Goal: Transaction & Acquisition: Purchase product/service

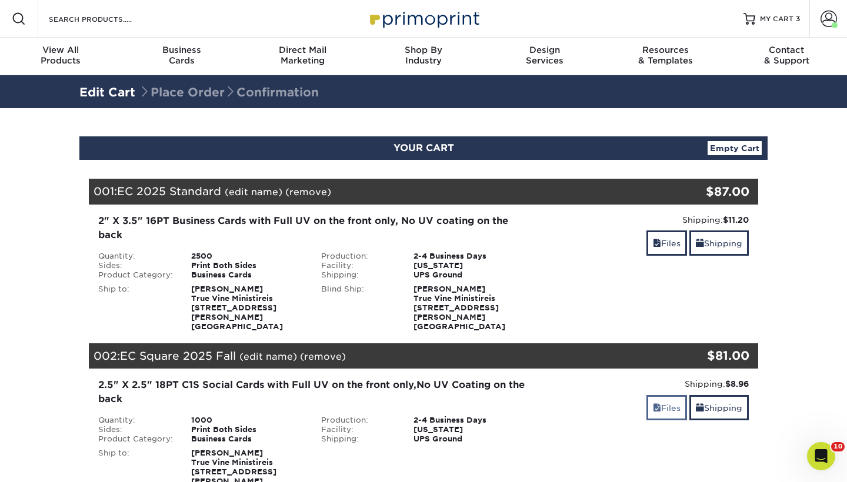
click at [678, 396] on link "Files" at bounding box center [666, 407] width 41 height 25
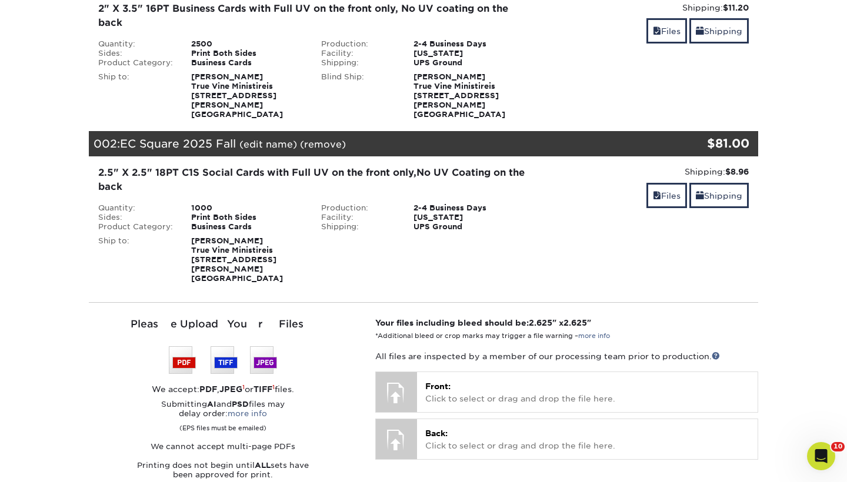
scroll to position [215, 0]
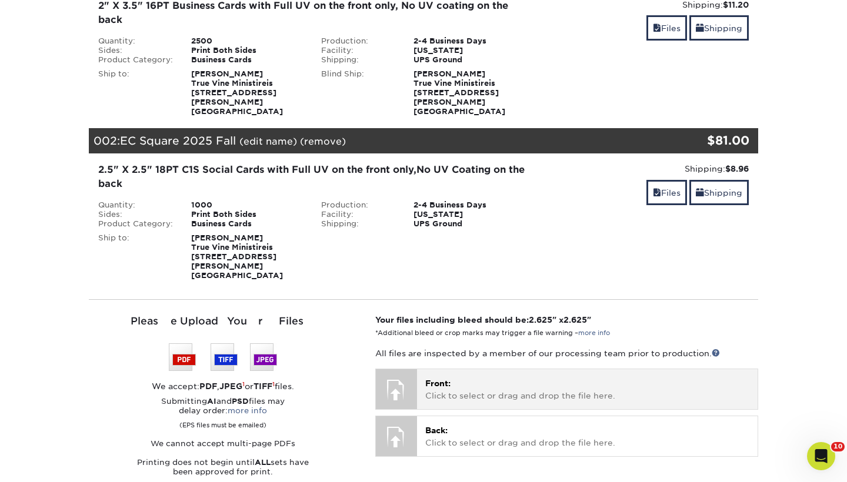
click at [483, 383] on div "Front: Click to select or drag and drop the file here. Choose file" at bounding box center [587, 388] width 341 height 39
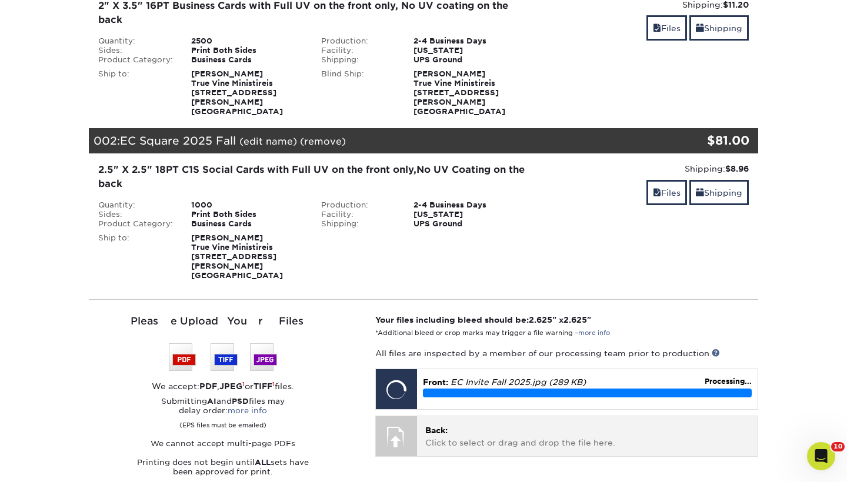
click at [437, 425] on p "Back: Click to select or drag and drop the file here." at bounding box center [587, 437] width 324 height 24
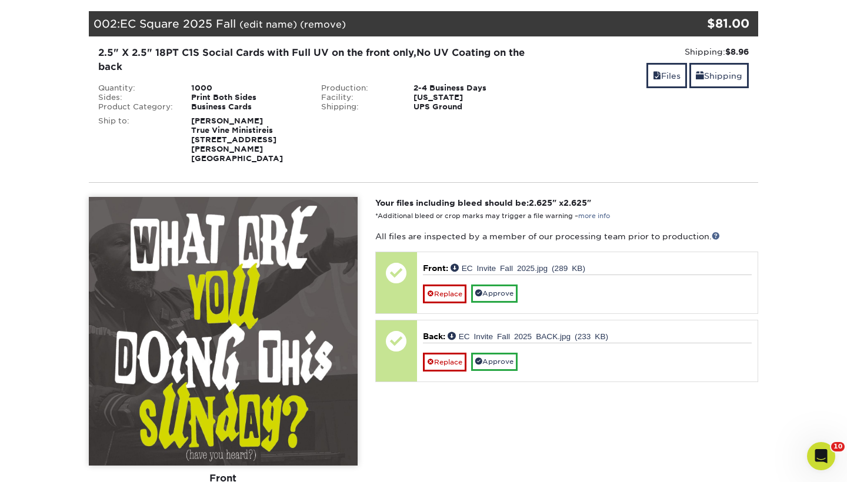
scroll to position [333, 0]
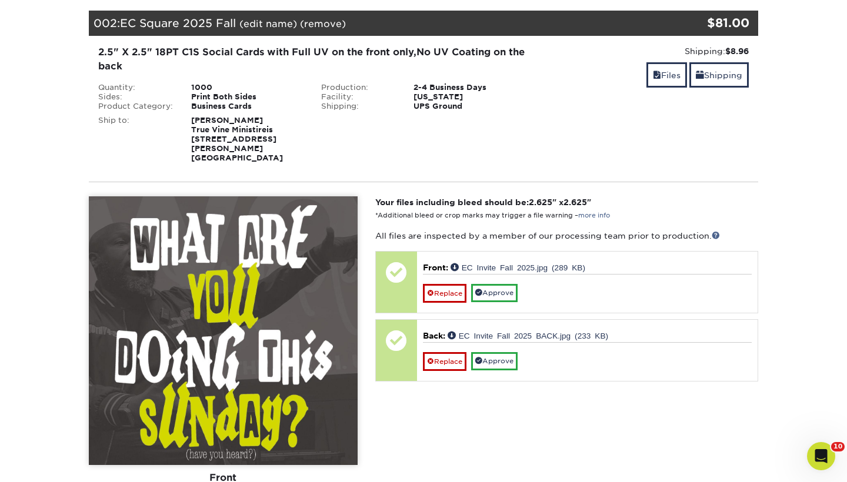
click at [818, 256] on section "YOUR CART Empty Cart Your Cart is Empty View Account Active Orders Order Histor…" at bounding box center [423, 389] width 847 height 1229
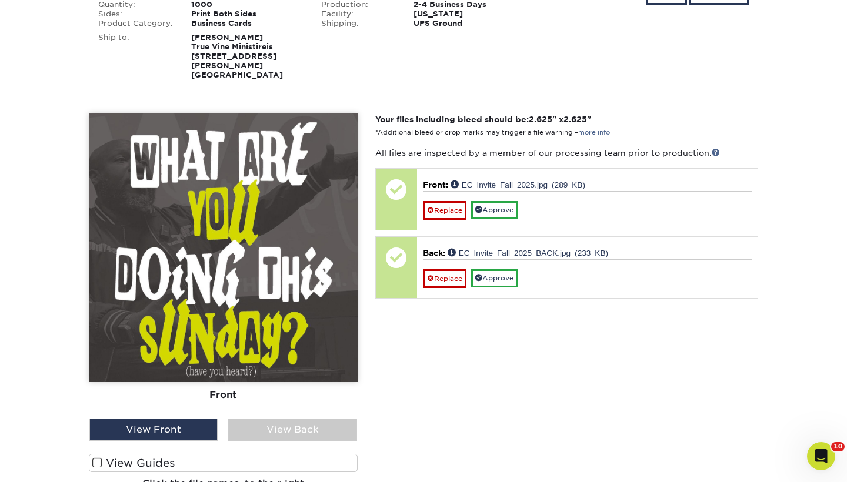
scroll to position [464, 0]
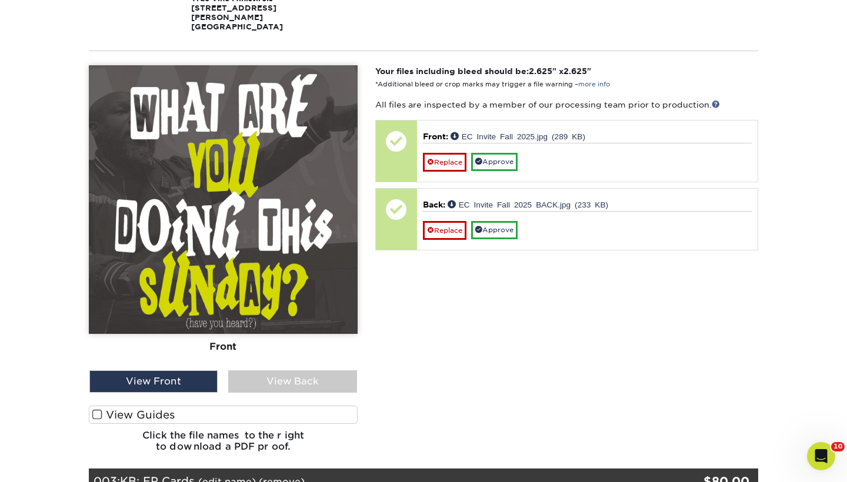
click at [273, 406] on label "View Guides" at bounding box center [223, 415] width 269 height 18
click at [0, 0] on input "View Guides" at bounding box center [0, 0] width 0 height 0
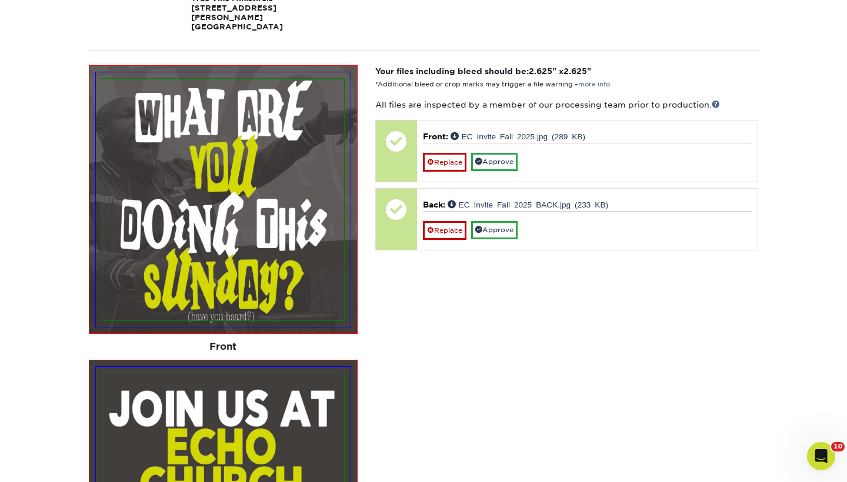
click at [780, 167] on section "YOUR CART Empty Cart Your Cart is Empty View Account Active Orders Order Histor…" at bounding box center [423, 400] width 847 height 1513
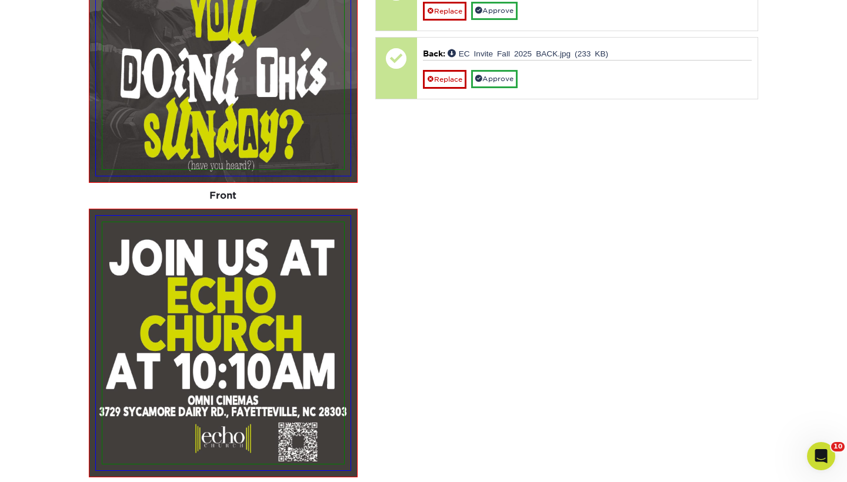
scroll to position [617, 0]
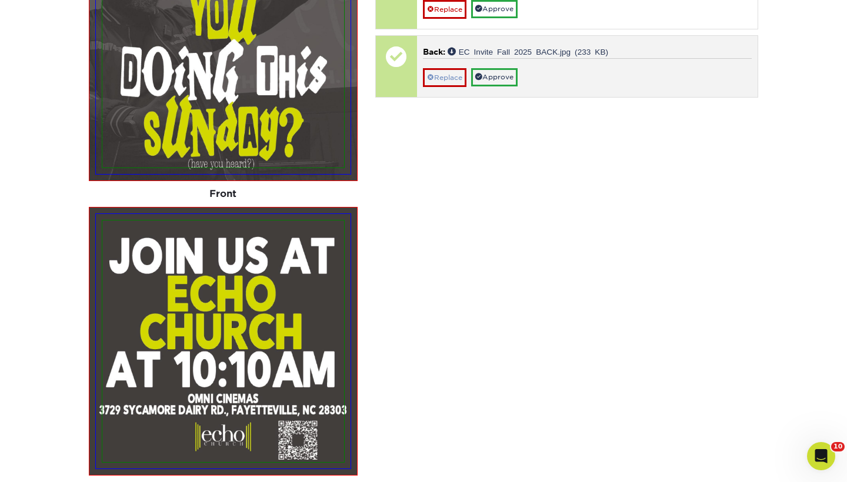
click at [446, 68] on link "Replace" at bounding box center [445, 77] width 44 height 19
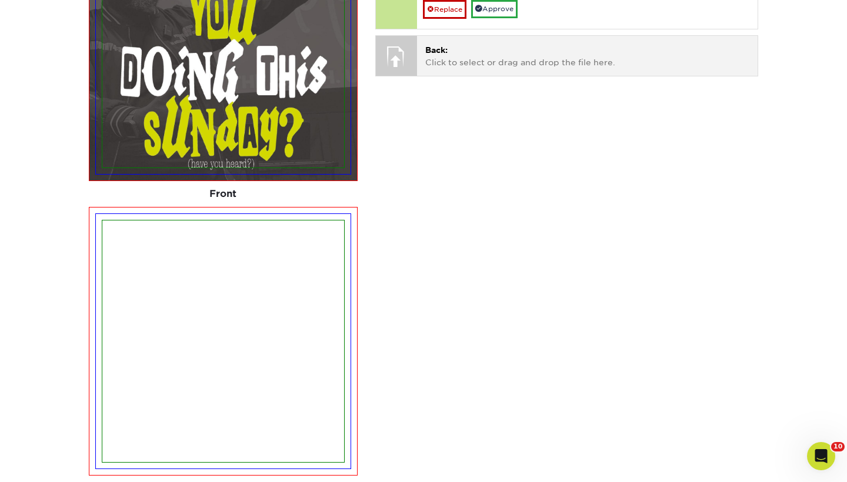
click at [446, 44] on p "Back: Click to select or drag and drop the file here." at bounding box center [587, 56] width 324 height 24
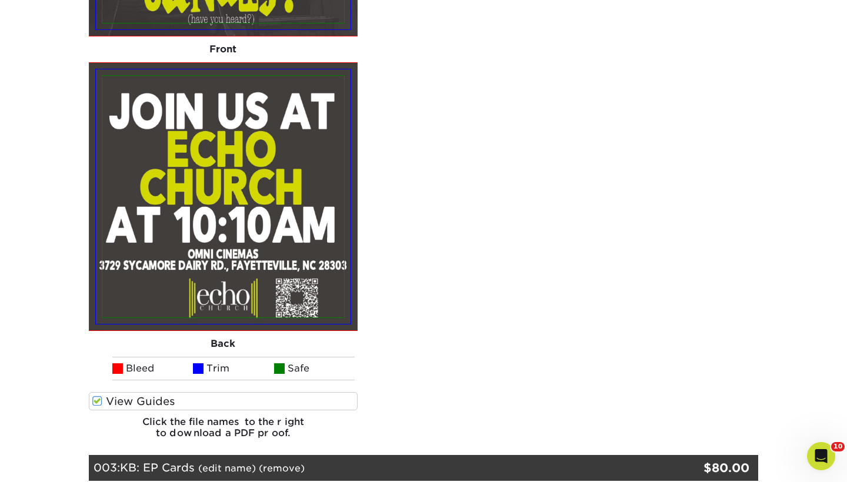
scroll to position [766, 0]
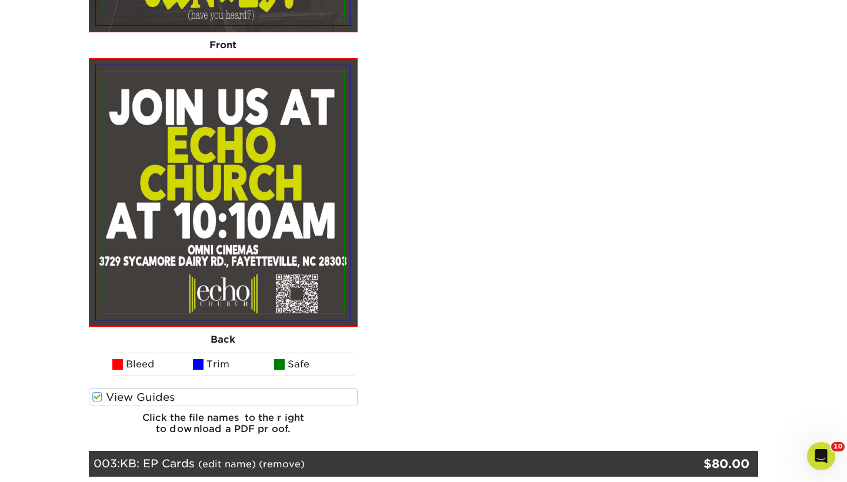
click at [305, 225] on img at bounding box center [223, 193] width 242 height 242
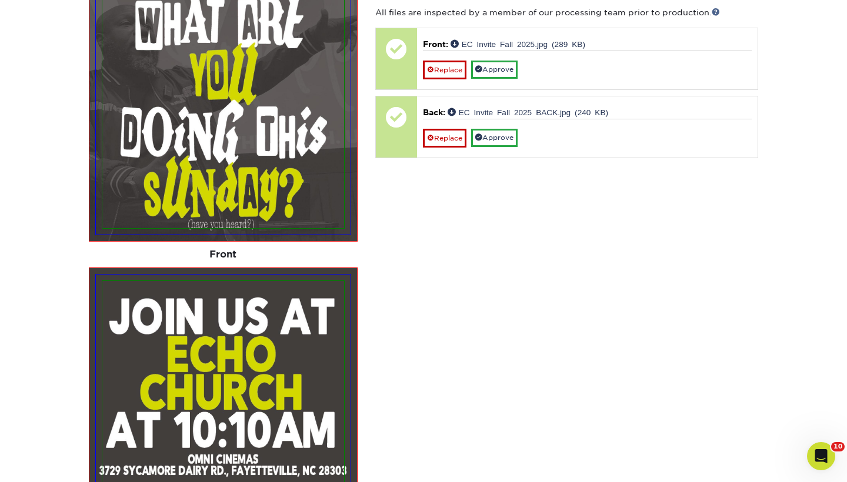
scroll to position [547, 0]
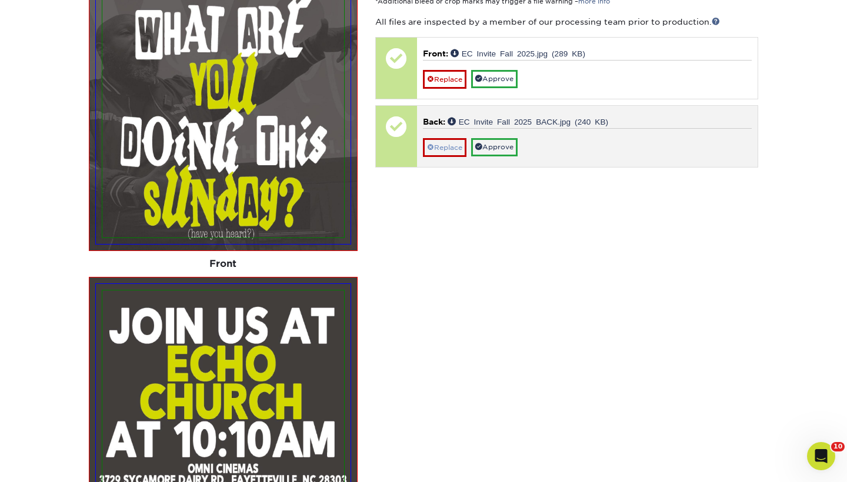
click at [452, 138] on link "Replace" at bounding box center [445, 147] width 44 height 19
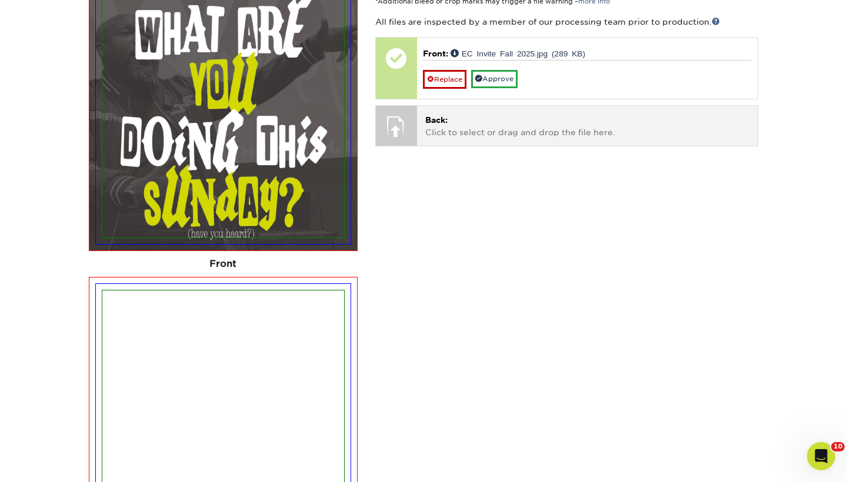
click at [451, 114] on p "Back: Click to select or drag and drop the file here." at bounding box center [587, 126] width 324 height 24
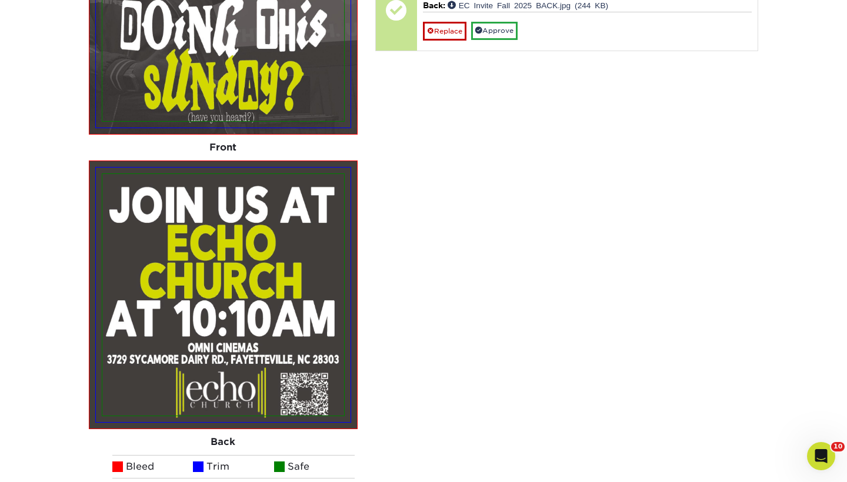
scroll to position [668, 0]
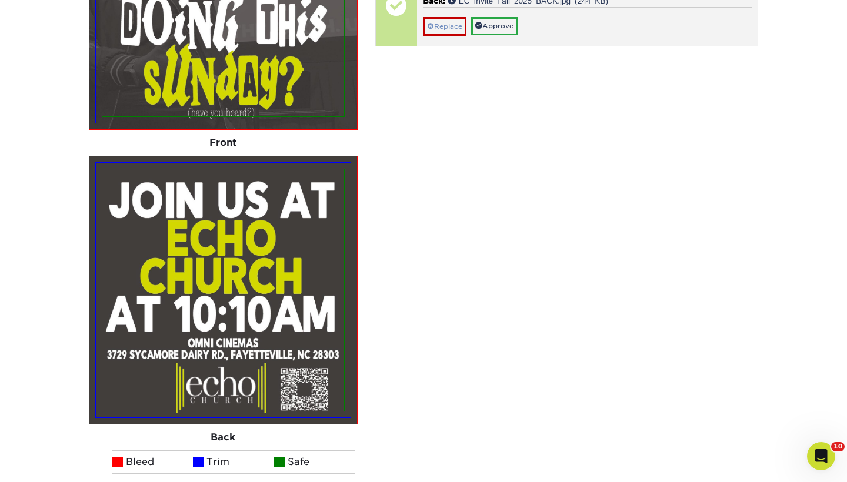
click at [449, 17] on link "Replace" at bounding box center [445, 26] width 44 height 19
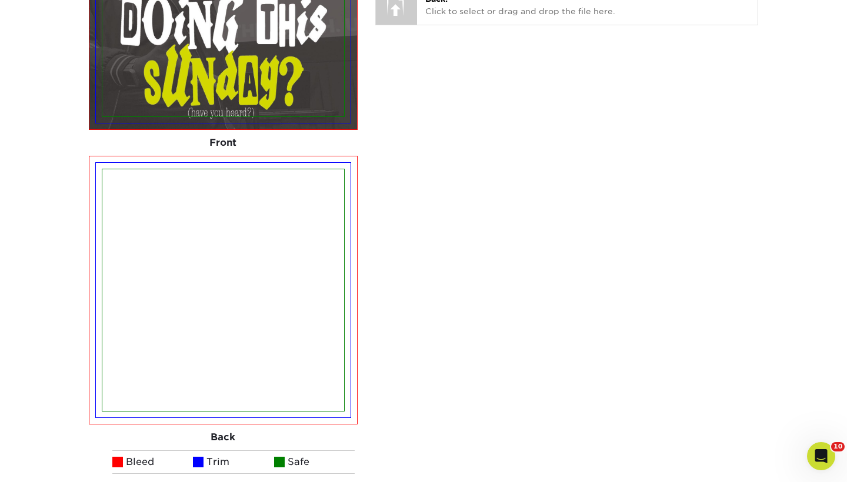
click at [713, 196] on div "Your files including bleed should be: 2.625 " x 2.625 " *Additional bleed or cr…" at bounding box center [566, 201] width 401 height 680
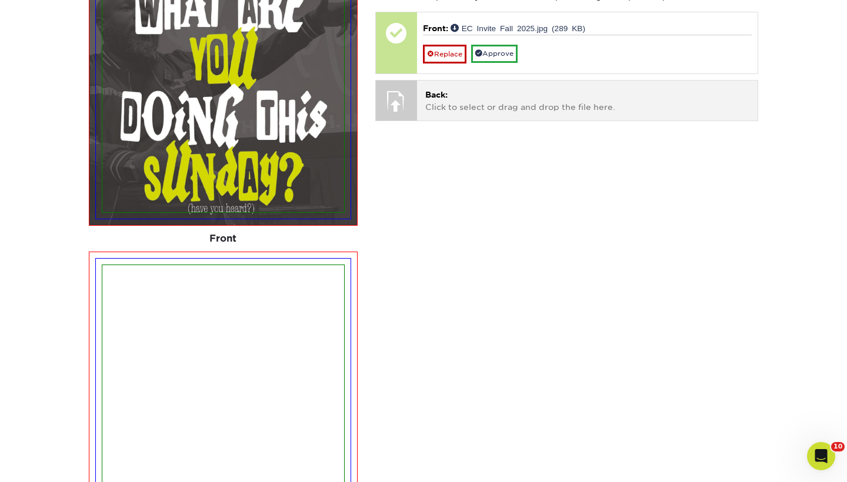
scroll to position [569, 0]
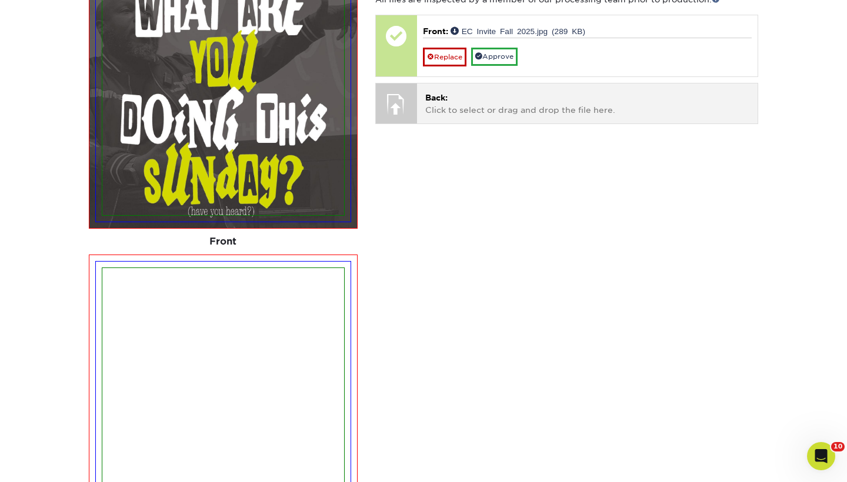
click at [486, 92] on p "Back: Click to select or drag and drop the file here." at bounding box center [587, 104] width 324 height 24
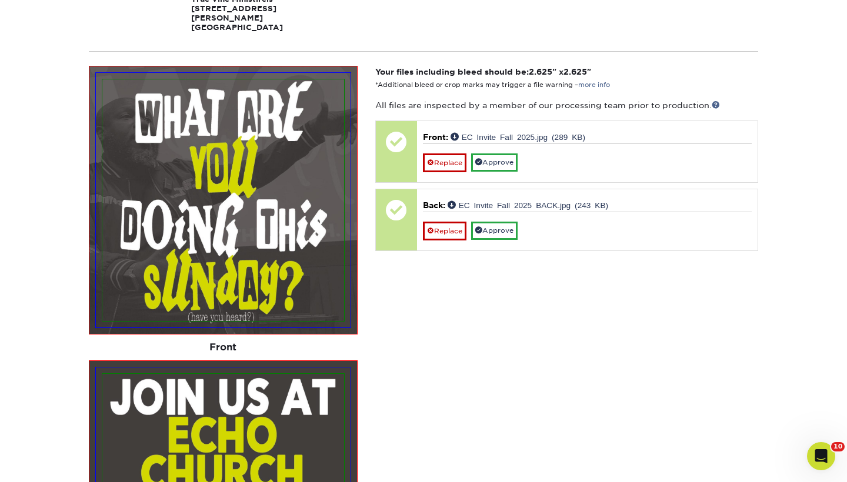
scroll to position [451, 0]
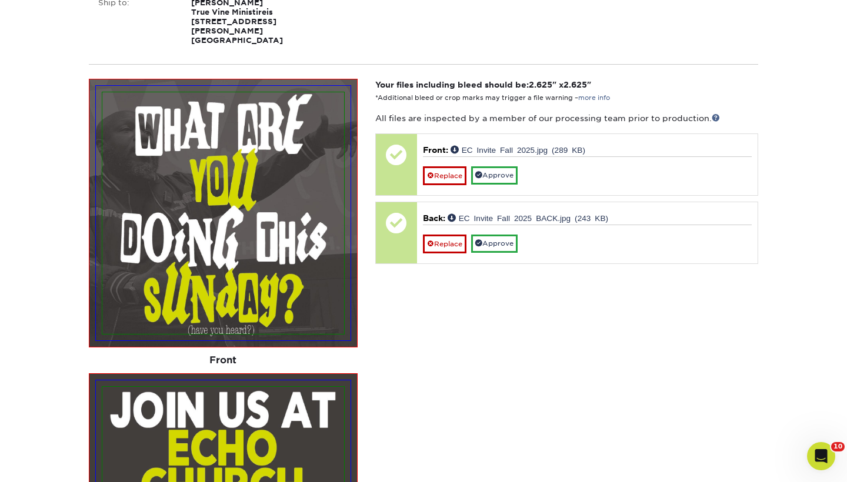
click at [794, 92] on section "YOUR CART Empty Cart Your Cart is Empty View Account Active Orders Order Histor…" at bounding box center [423, 414] width 847 height 1513
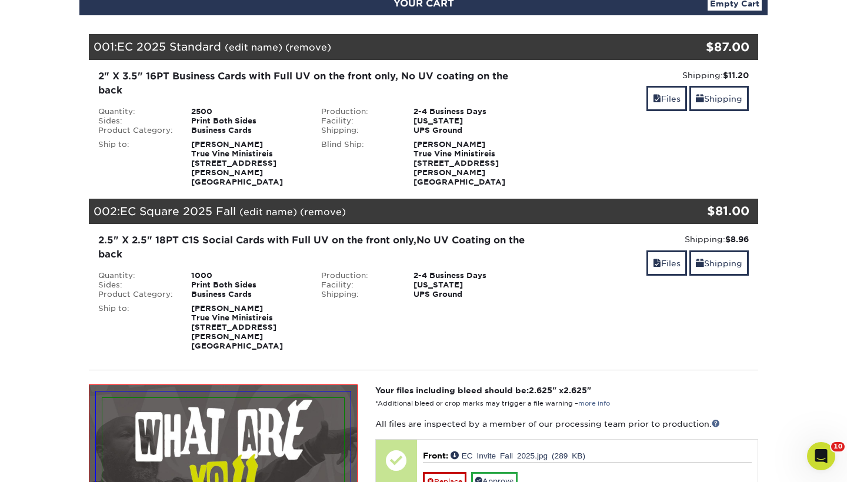
scroll to position [142, 0]
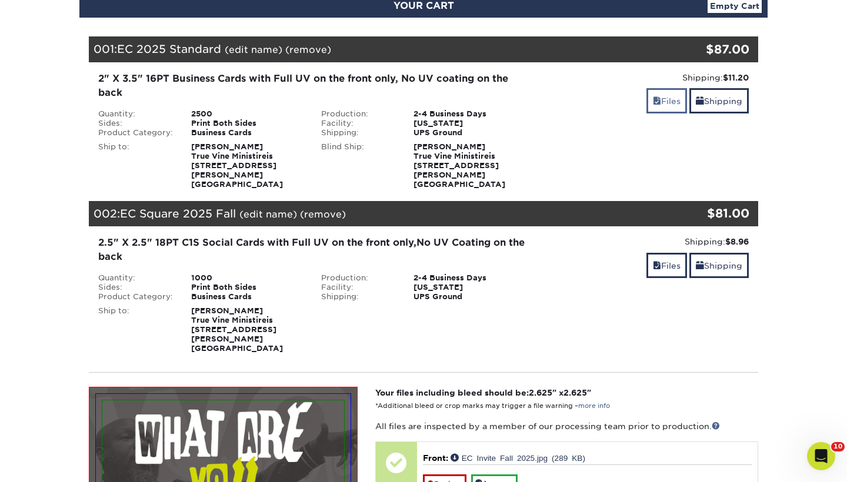
click at [662, 107] on link "Files" at bounding box center [666, 100] width 41 height 25
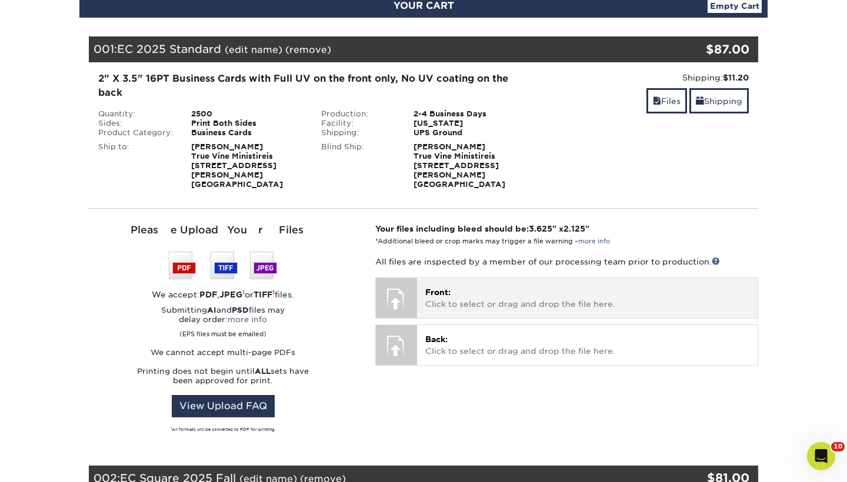
click at [454, 286] on p "Front: Click to select or drag and drop the file here." at bounding box center [587, 298] width 324 height 24
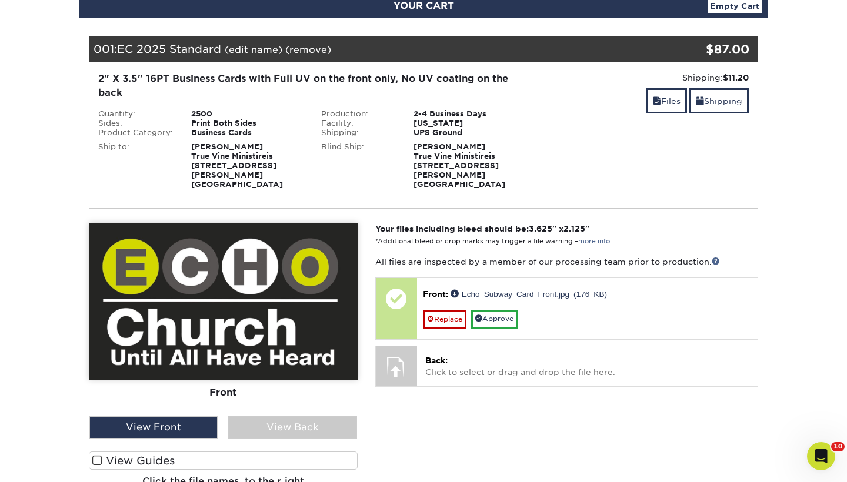
click at [257, 454] on label "View Guides" at bounding box center [223, 461] width 269 height 18
click at [0, 0] on input "View Guides" at bounding box center [0, 0] width 0 height 0
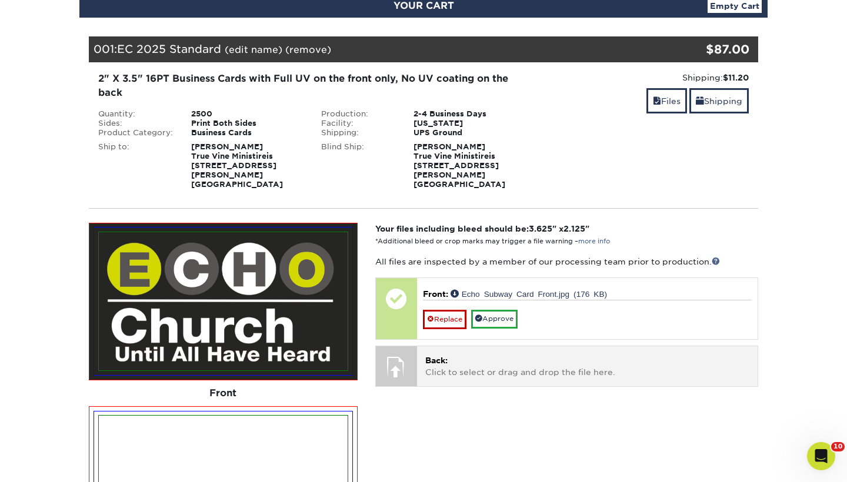
click at [506, 357] on p "Back: Click to select or drag and drop the file here." at bounding box center [587, 367] width 324 height 24
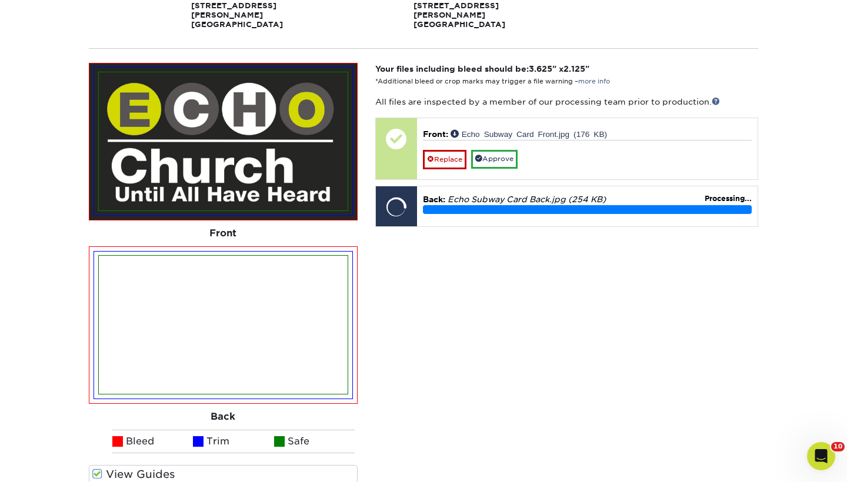
scroll to position [303, 0]
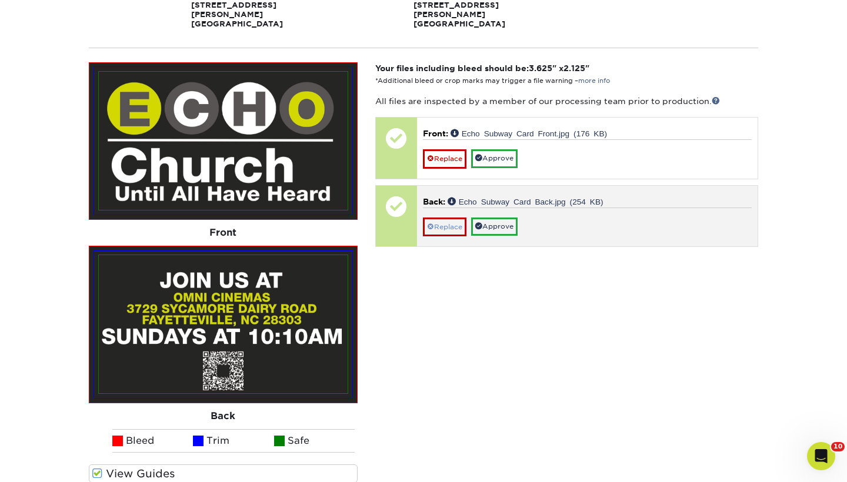
click at [458, 218] on link "Replace" at bounding box center [445, 227] width 44 height 19
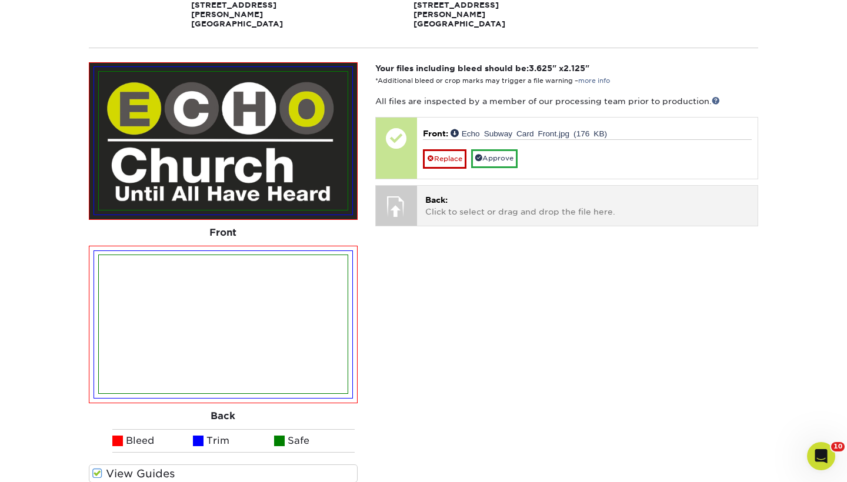
click at [471, 194] on p "Back: Click to select or drag and drop the file here." at bounding box center [587, 206] width 324 height 24
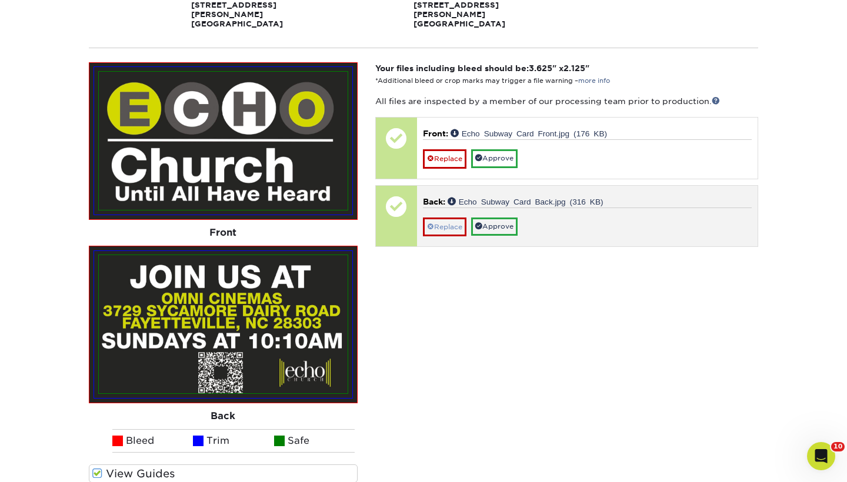
click at [448, 218] on link "Replace" at bounding box center [445, 227] width 44 height 19
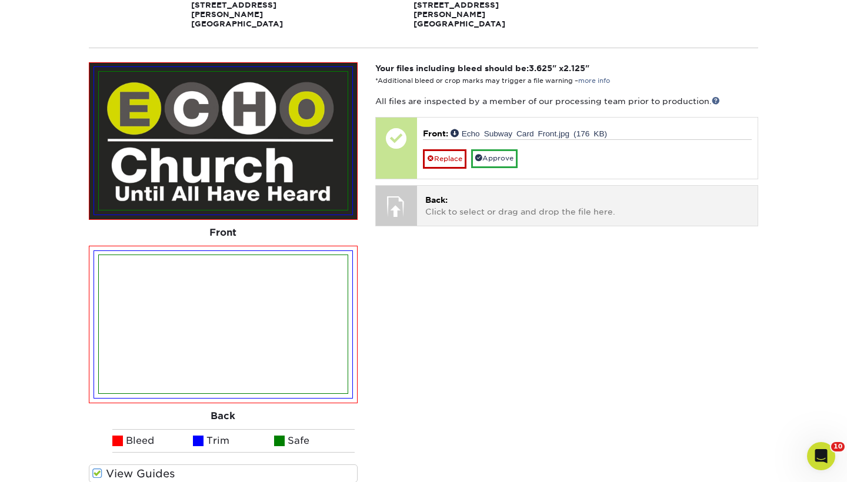
click at [448, 200] on p "Back: Click to select or drag and drop the file here." at bounding box center [587, 206] width 324 height 24
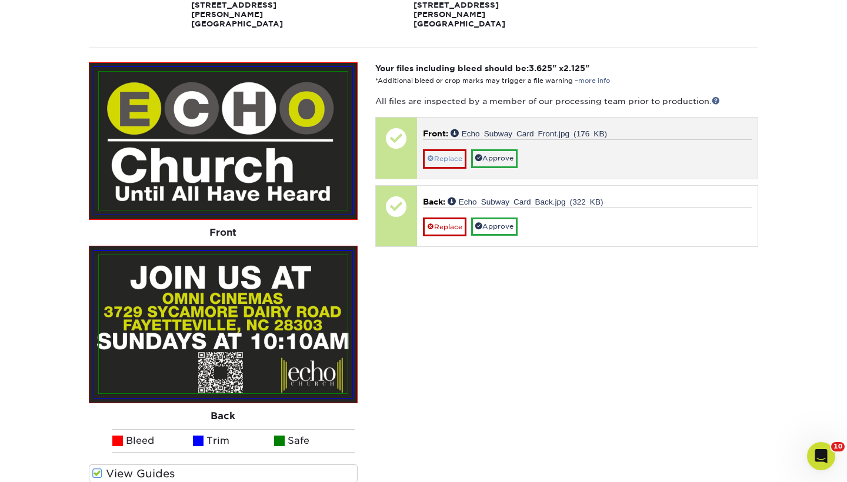
click at [454, 152] on link "Replace" at bounding box center [445, 158] width 44 height 19
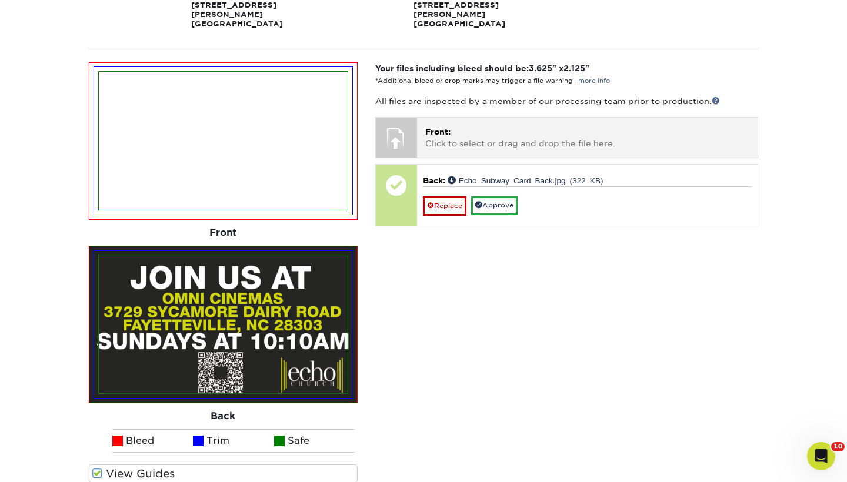
click at [450, 132] on p "Front: Click to select or drag and drop the file here." at bounding box center [587, 138] width 324 height 24
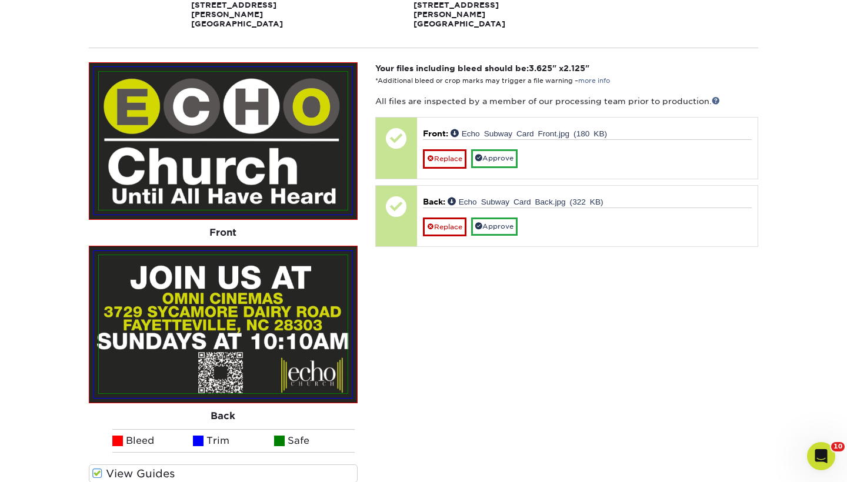
click at [436, 357] on div "Your files including bleed should be: 3.625 " x 2.125 " *Additional bleed or cr…" at bounding box center [566, 291] width 401 height 459
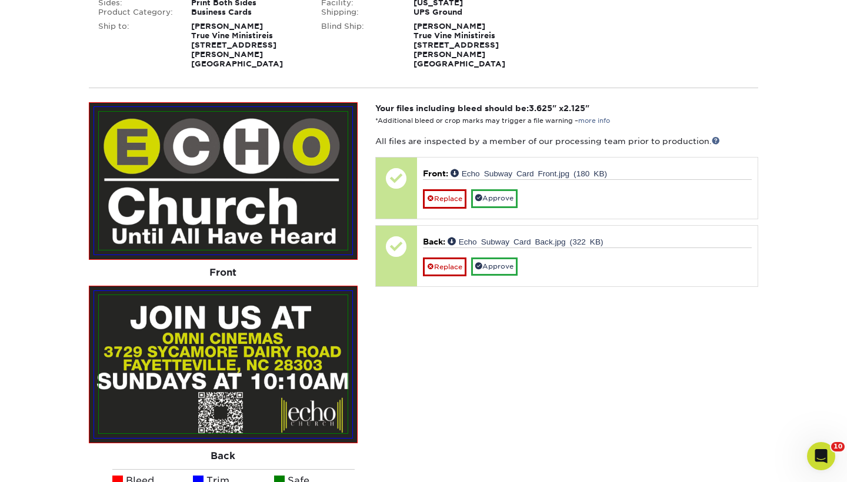
scroll to position [270, 0]
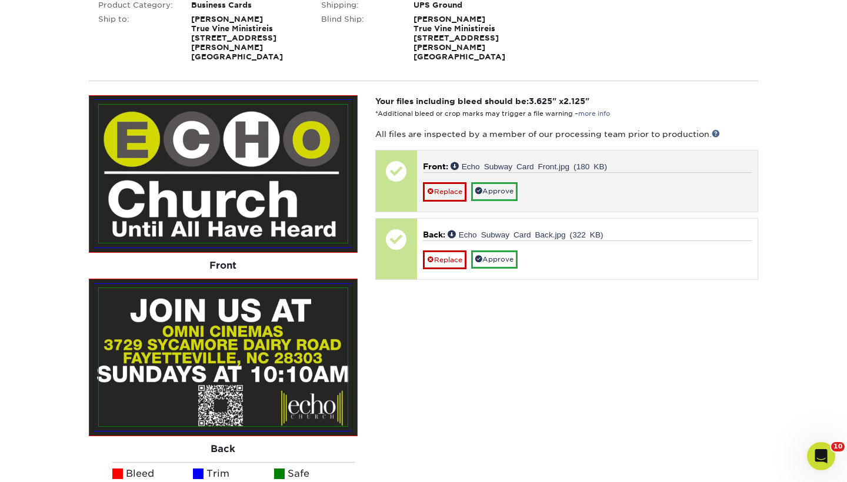
click at [505, 194] on div "Front: Echo Subway Card Front.jpg (180 KB) Replace Approve" at bounding box center [587, 181] width 341 height 61
click at [504, 182] on link "Approve" at bounding box center [494, 191] width 46 height 18
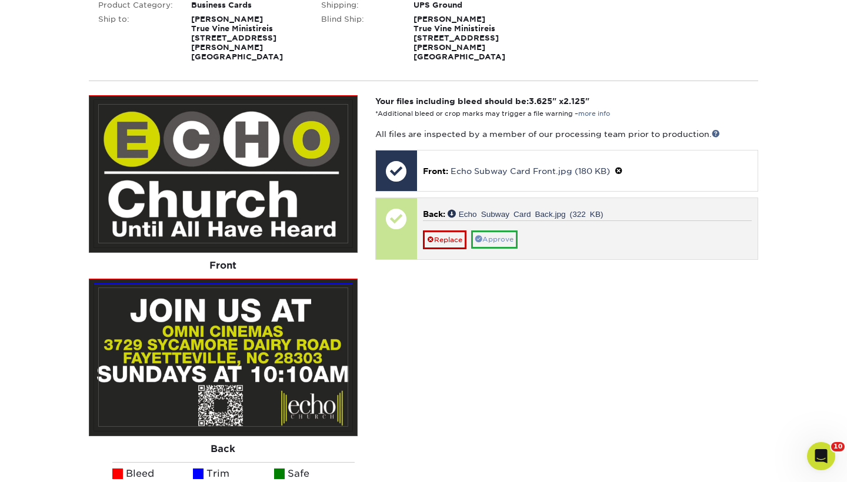
click at [505, 231] on link "Approve" at bounding box center [494, 240] width 46 height 18
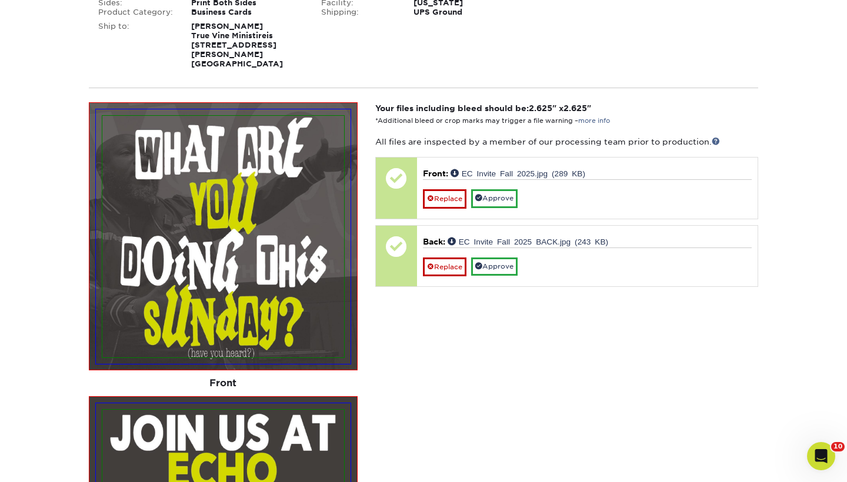
scroll to position [921, 0]
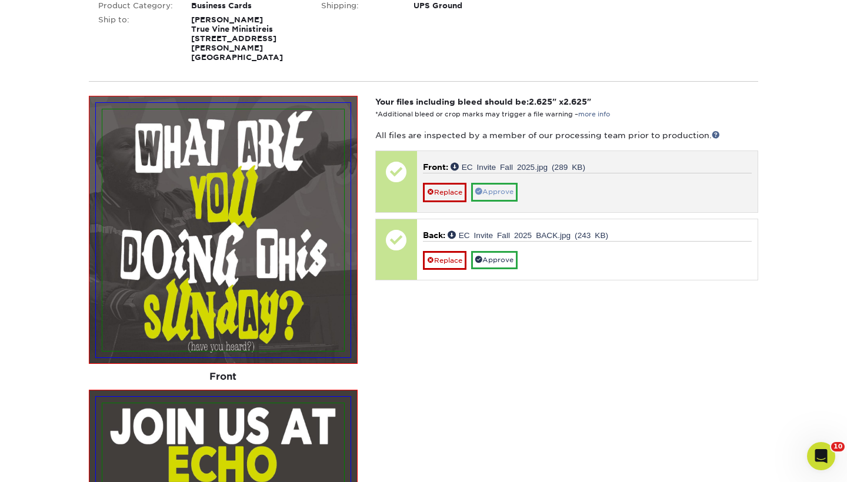
click at [511, 183] on link "Approve" at bounding box center [494, 192] width 46 height 18
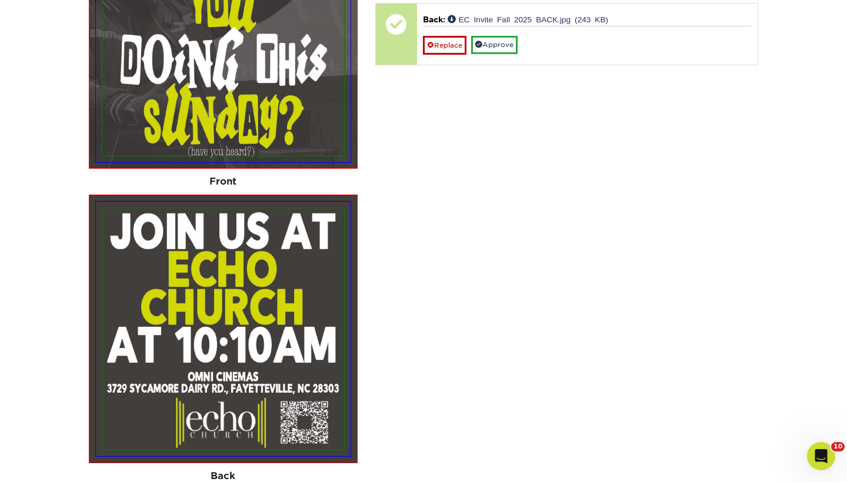
scroll to position [1120, 0]
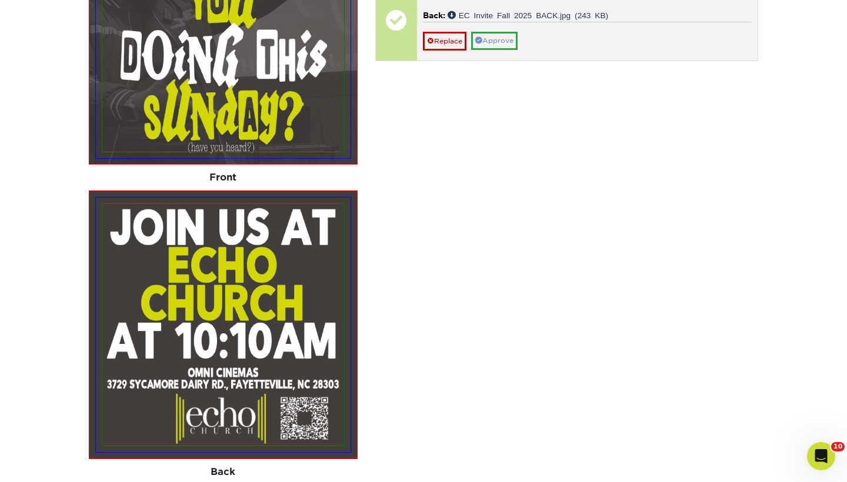
click at [508, 32] on link "Approve" at bounding box center [494, 41] width 46 height 18
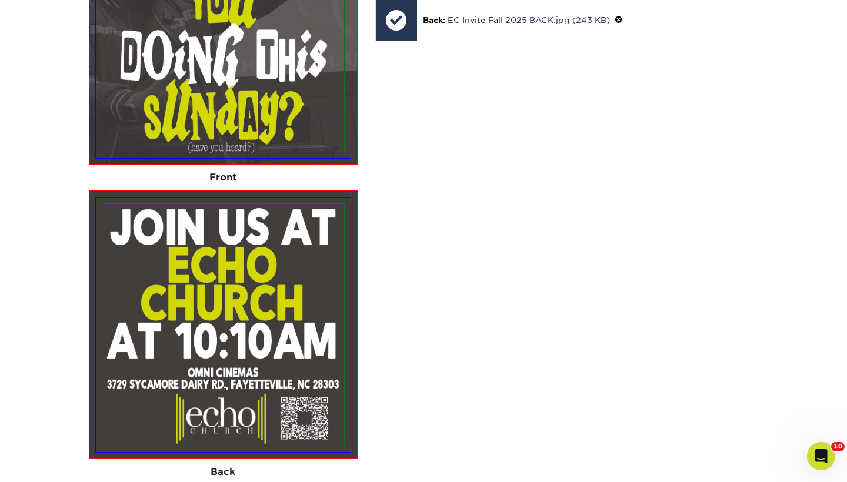
click at [512, 78] on div "Your files including bleed should be: 2.625 " x 2.625 " *Additional bleed or cr…" at bounding box center [566, 236] width 401 height 680
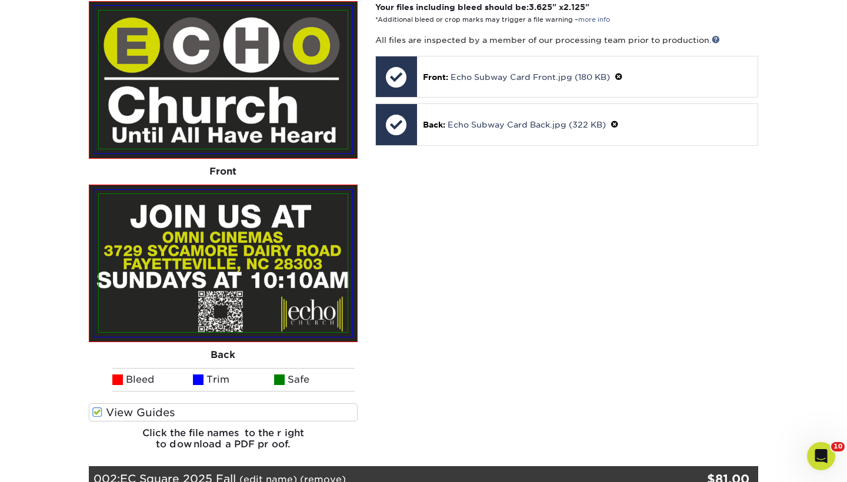
scroll to position [369, 0]
